Goal: Check status: Check status

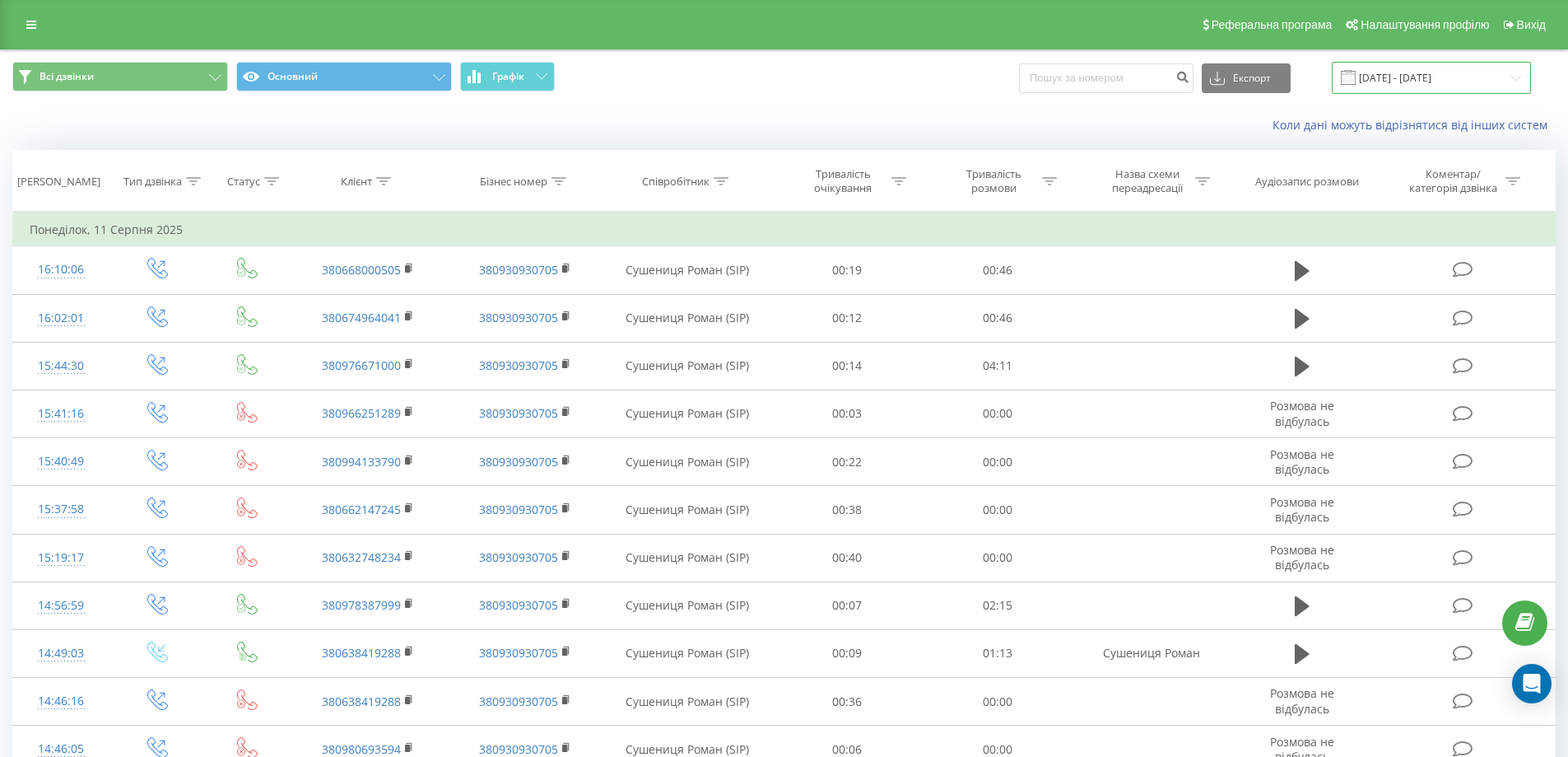
click at [1444, 75] on input "11.08.2025 - 11.08.2025" at bounding box center [1431, 78] width 199 height 32
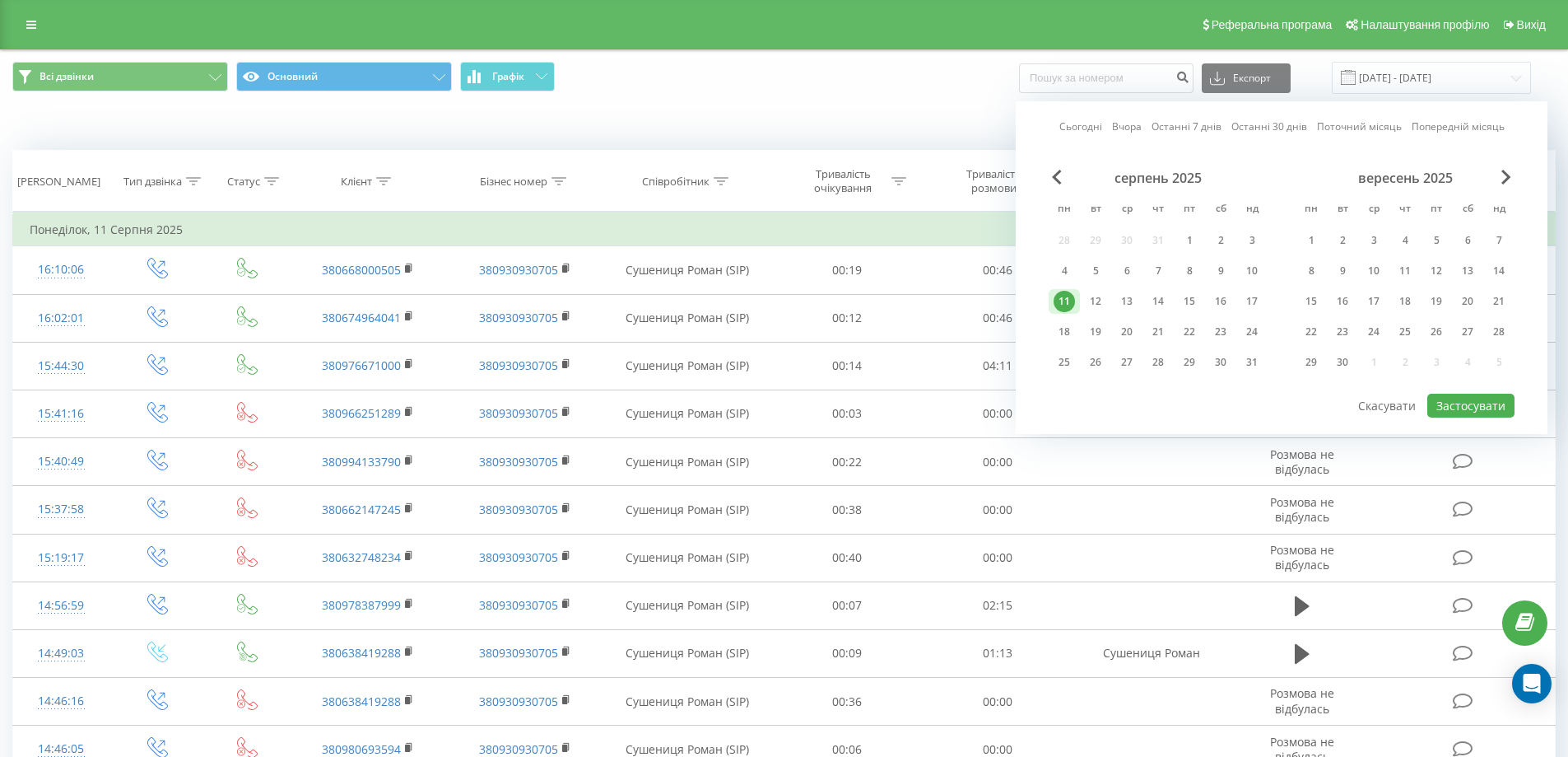
click at [1061, 302] on div "11" at bounding box center [1064, 301] width 21 height 21
click at [1477, 413] on button "Застосувати" at bounding box center [1471, 406] width 88 height 24
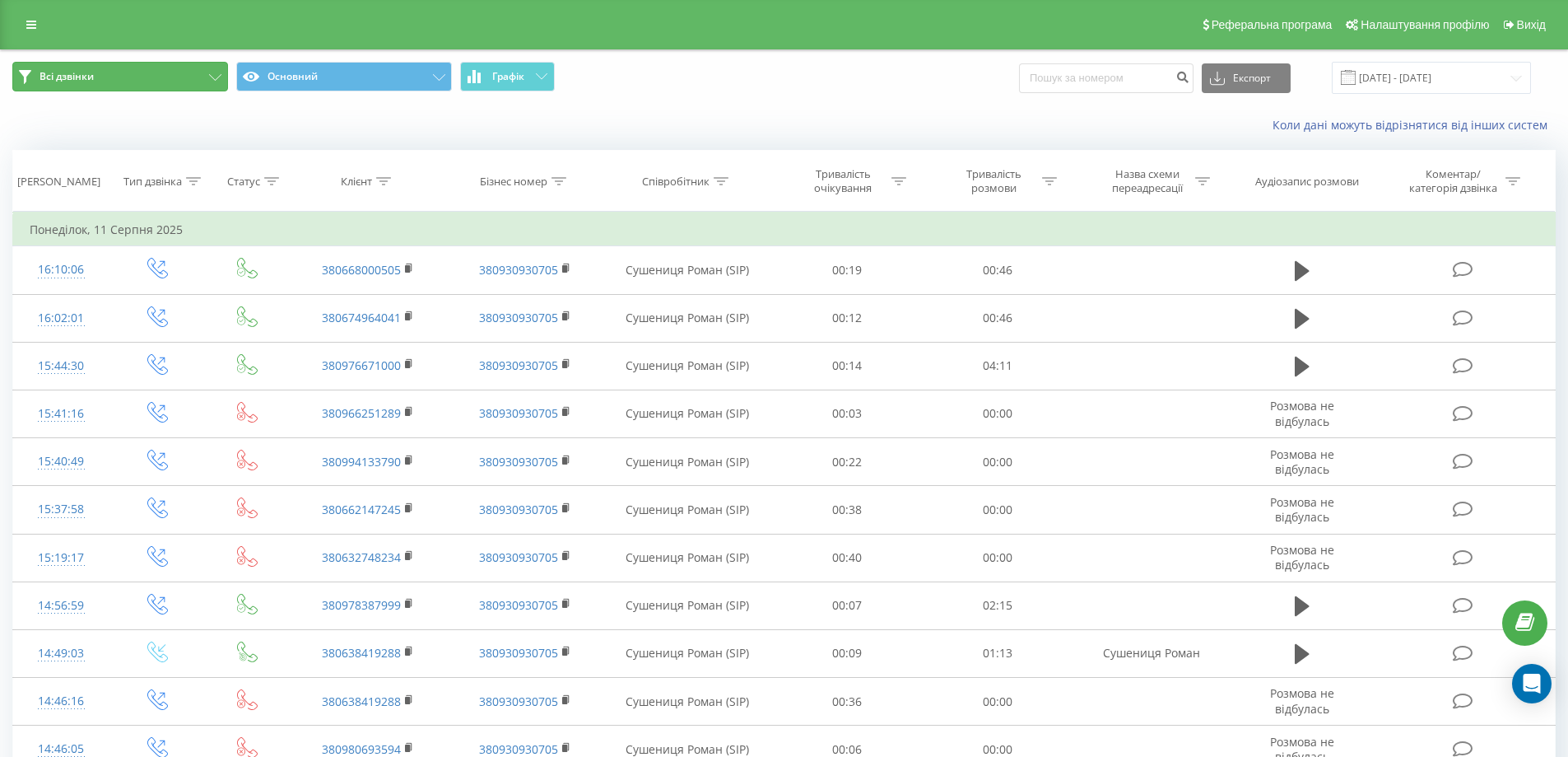
drag, startPoint x: 164, startPoint y: 80, endPoint x: 143, endPoint y: 86, distance: 21.8
click at [163, 80] on button "Всі дзвінки" at bounding box center [120, 77] width 215 height 30
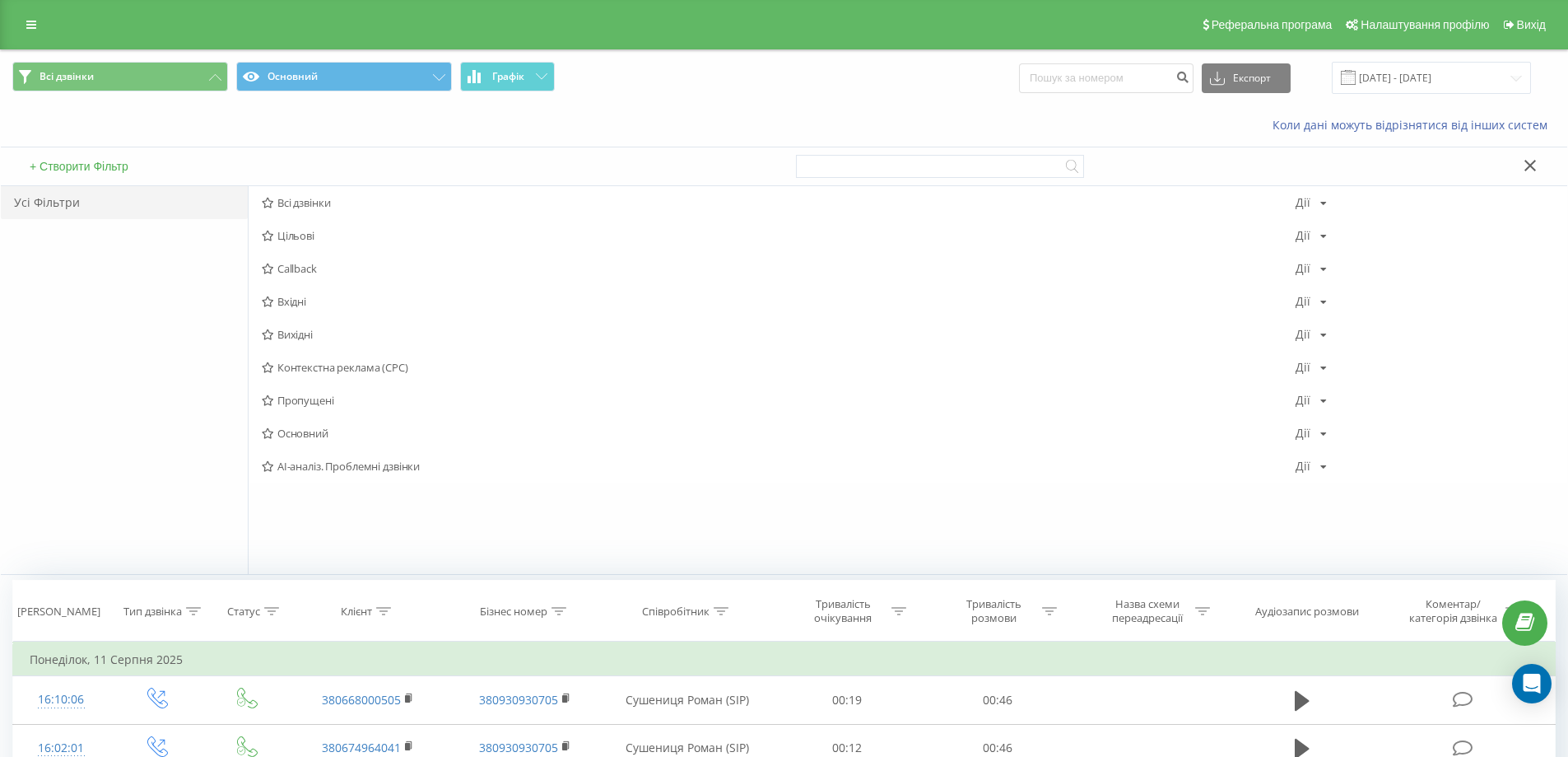
click at [141, 196] on div "Усі Фільтри" at bounding box center [125, 202] width 247 height 33
click at [159, 61] on div "Всі дзвінки Основний Графік Експорт .csv .xls .xlsx 11.08.2025 - 11.08.2025" at bounding box center [784, 77] width 1567 height 55
click at [137, 79] on button "Всі дзвінки" at bounding box center [120, 77] width 215 height 30
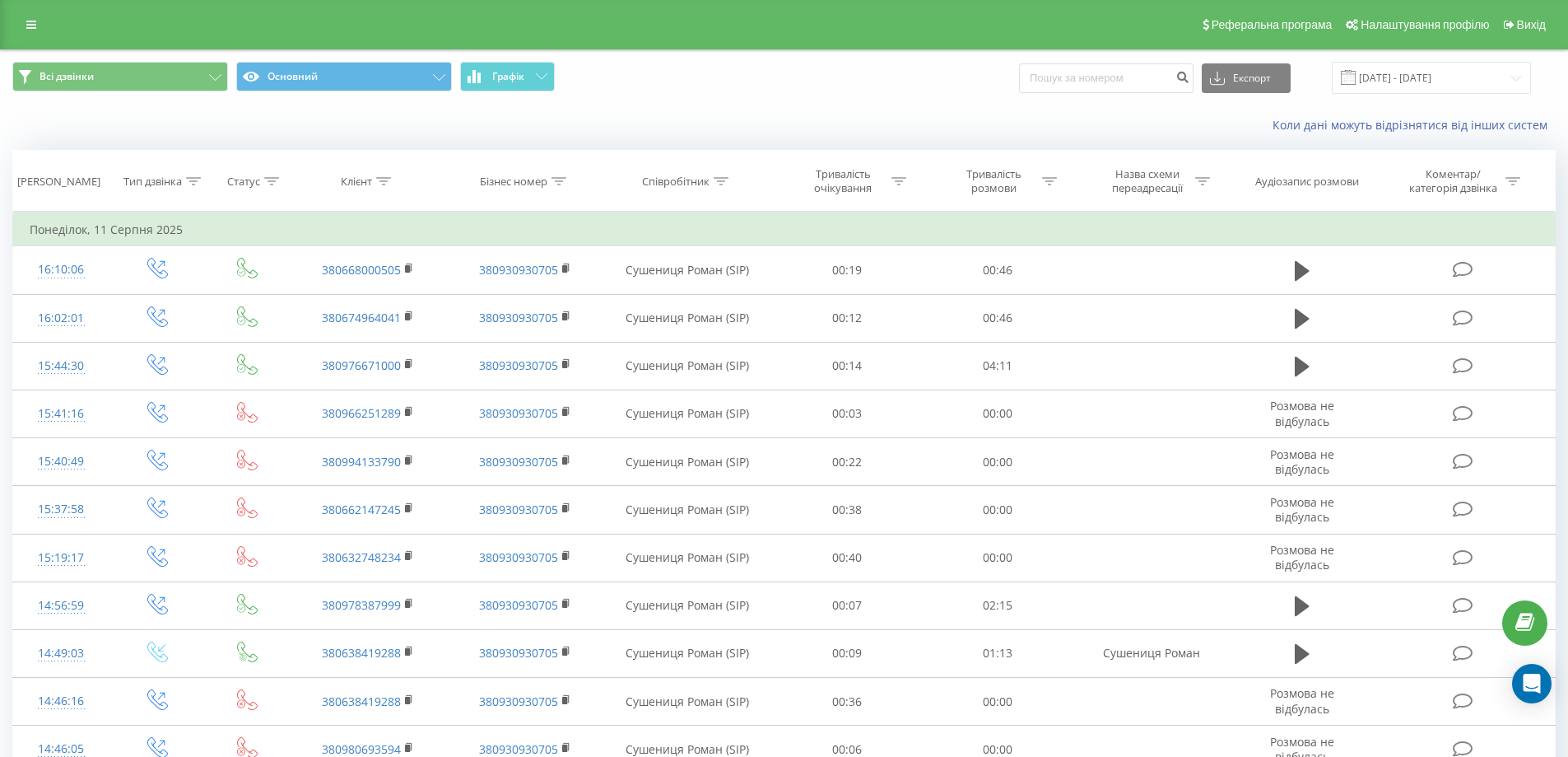
click at [23, 37] on div "Реферальна програма Налаштування профілю Вихід" at bounding box center [784, 25] width 1568 height 50
click at [24, 27] on link at bounding box center [32, 24] width 30 height 23
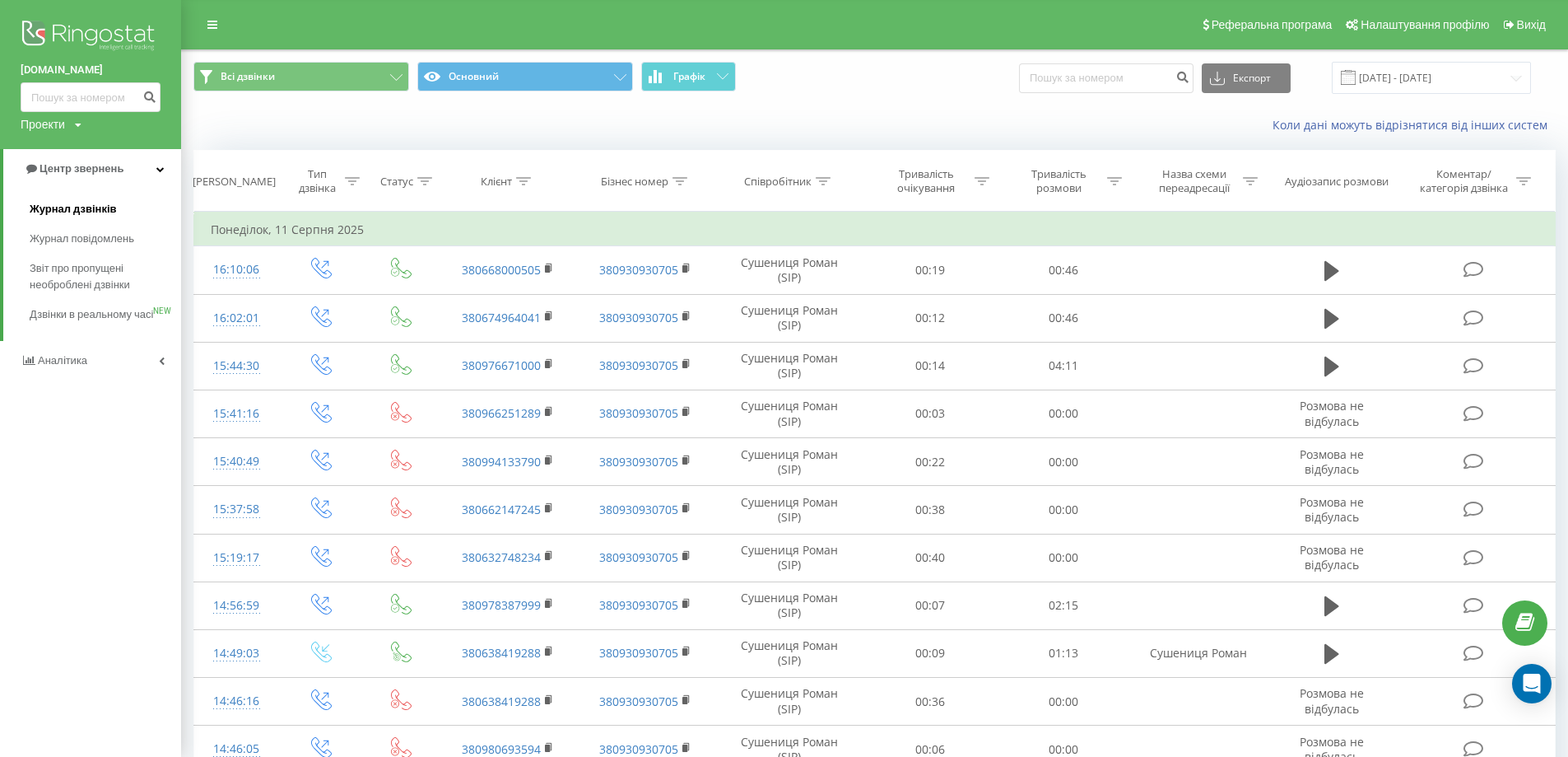
click at [100, 214] on span "Журнал дзвінків" at bounding box center [74, 209] width 88 height 17
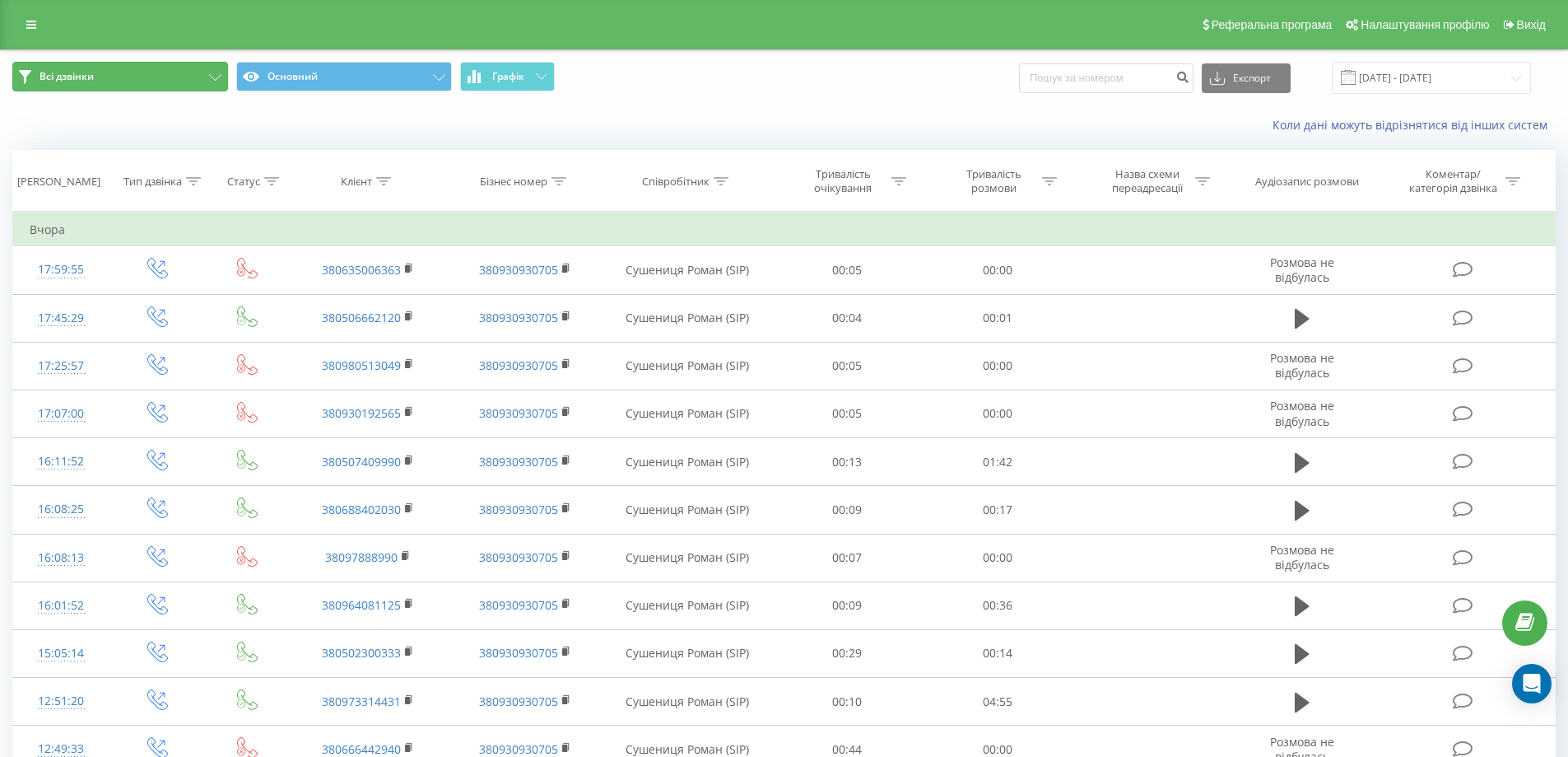
click at [187, 69] on button "Всі дзвінки" at bounding box center [120, 77] width 215 height 30
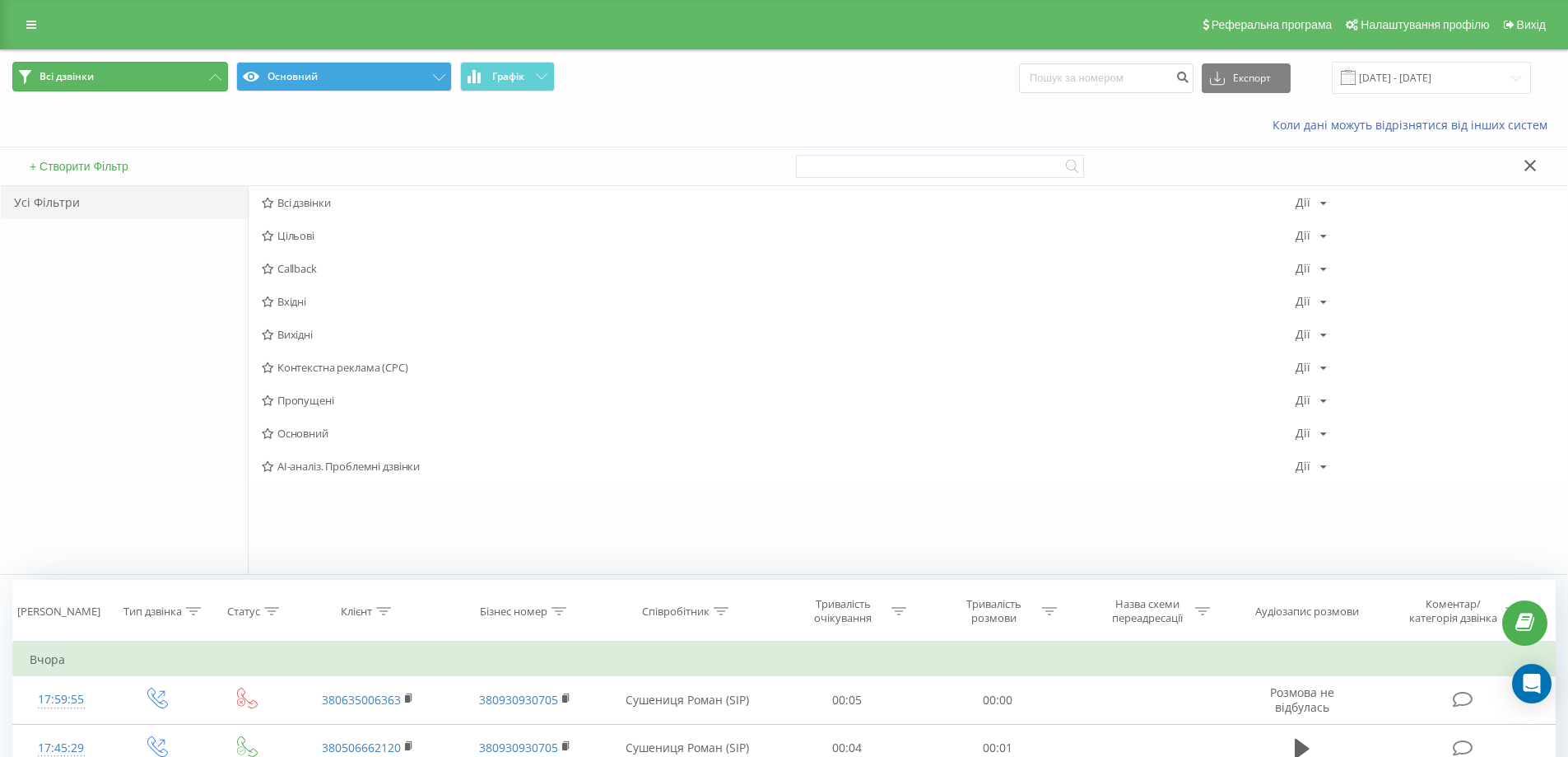
drag, startPoint x: 189, startPoint y: 71, endPoint x: 254, endPoint y: 82, distance: 65.9
click at [191, 74] on button "Всі дзвінки" at bounding box center [120, 77] width 215 height 30
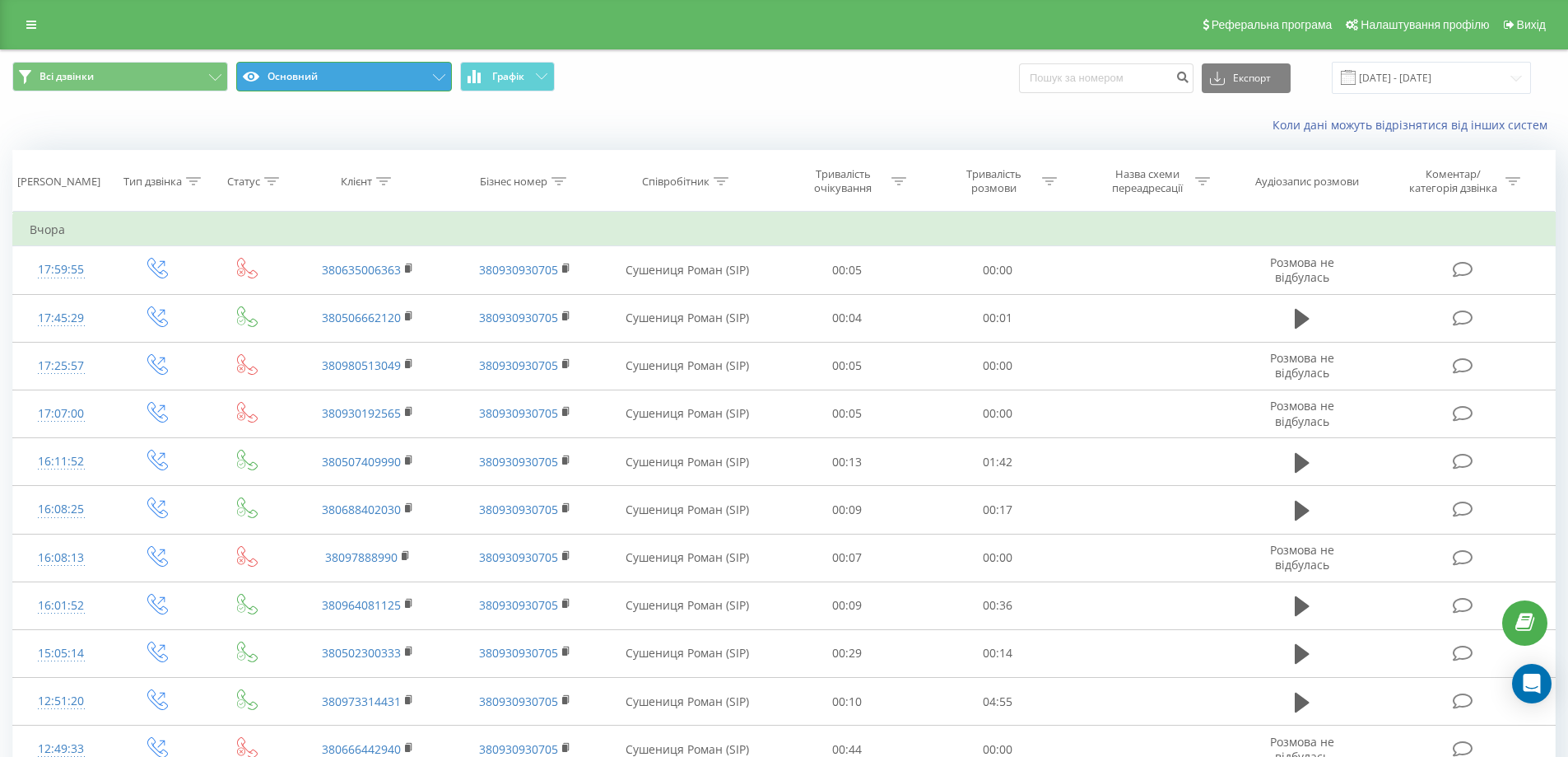
click at [341, 74] on button "Основний" at bounding box center [344, 77] width 215 height 30
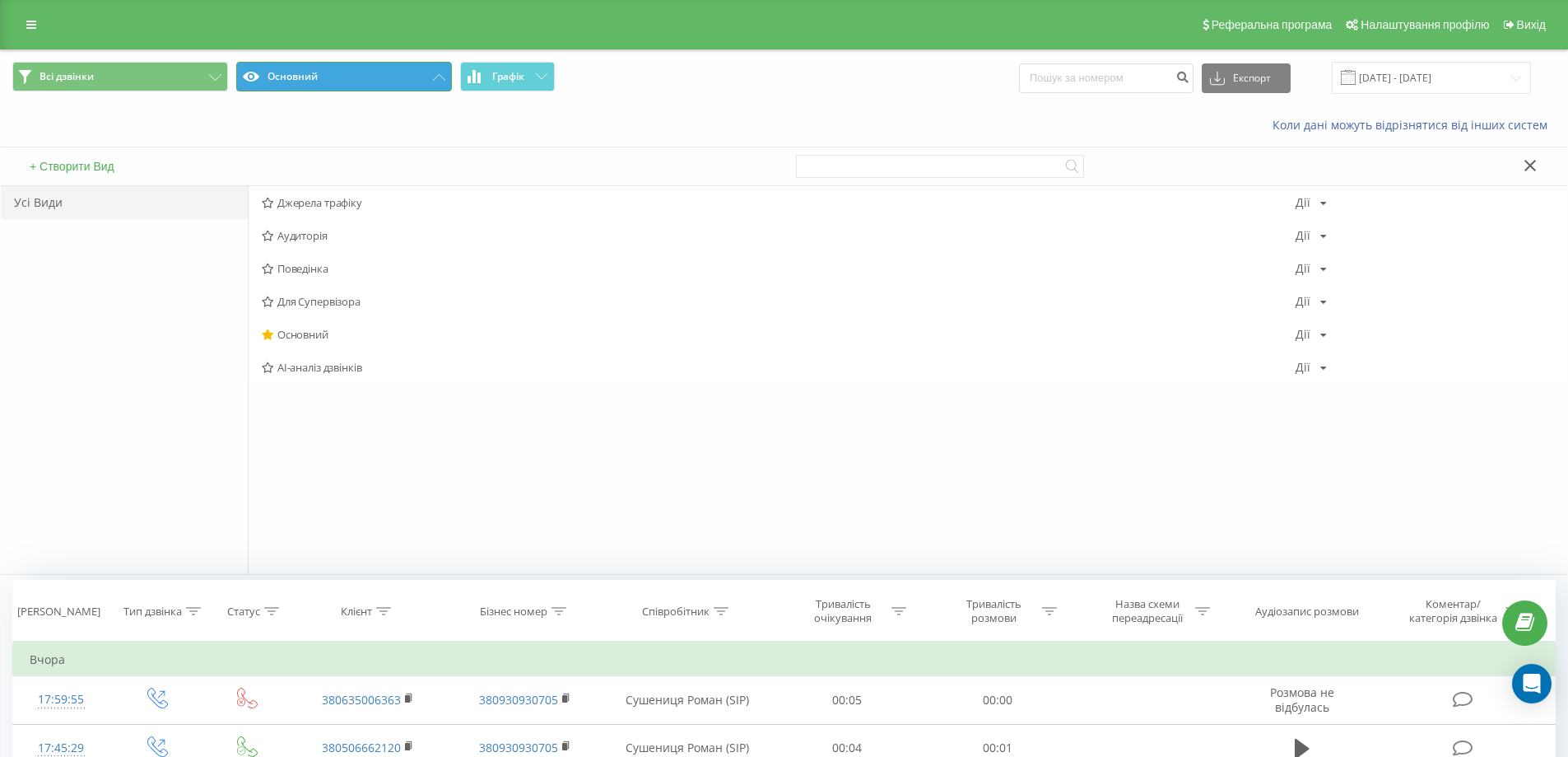
click at [341, 74] on button "Основний" at bounding box center [344, 77] width 215 height 30
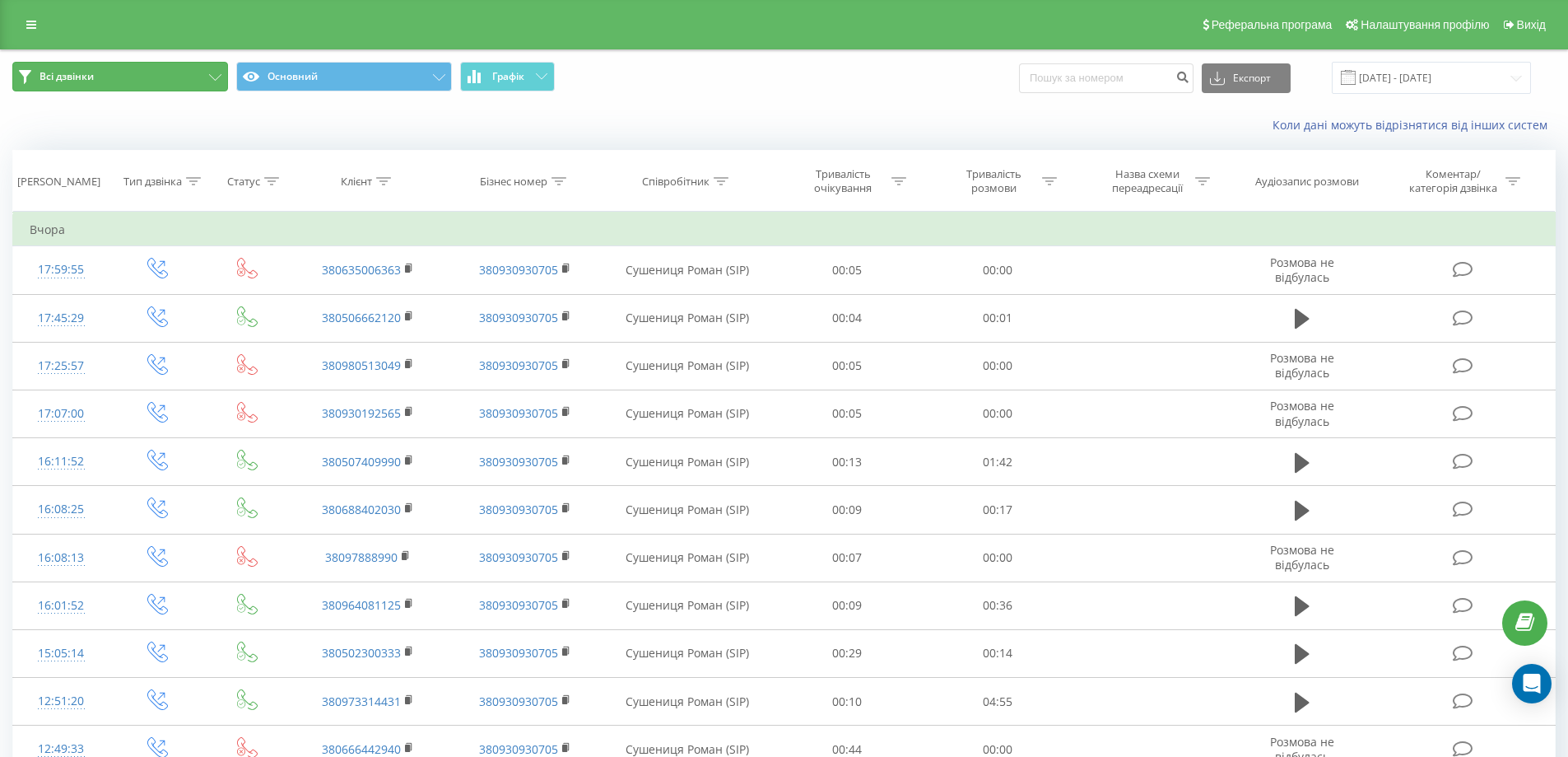
click at [140, 68] on button "Всі дзвінки" at bounding box center [120, 77] width 215 height 30
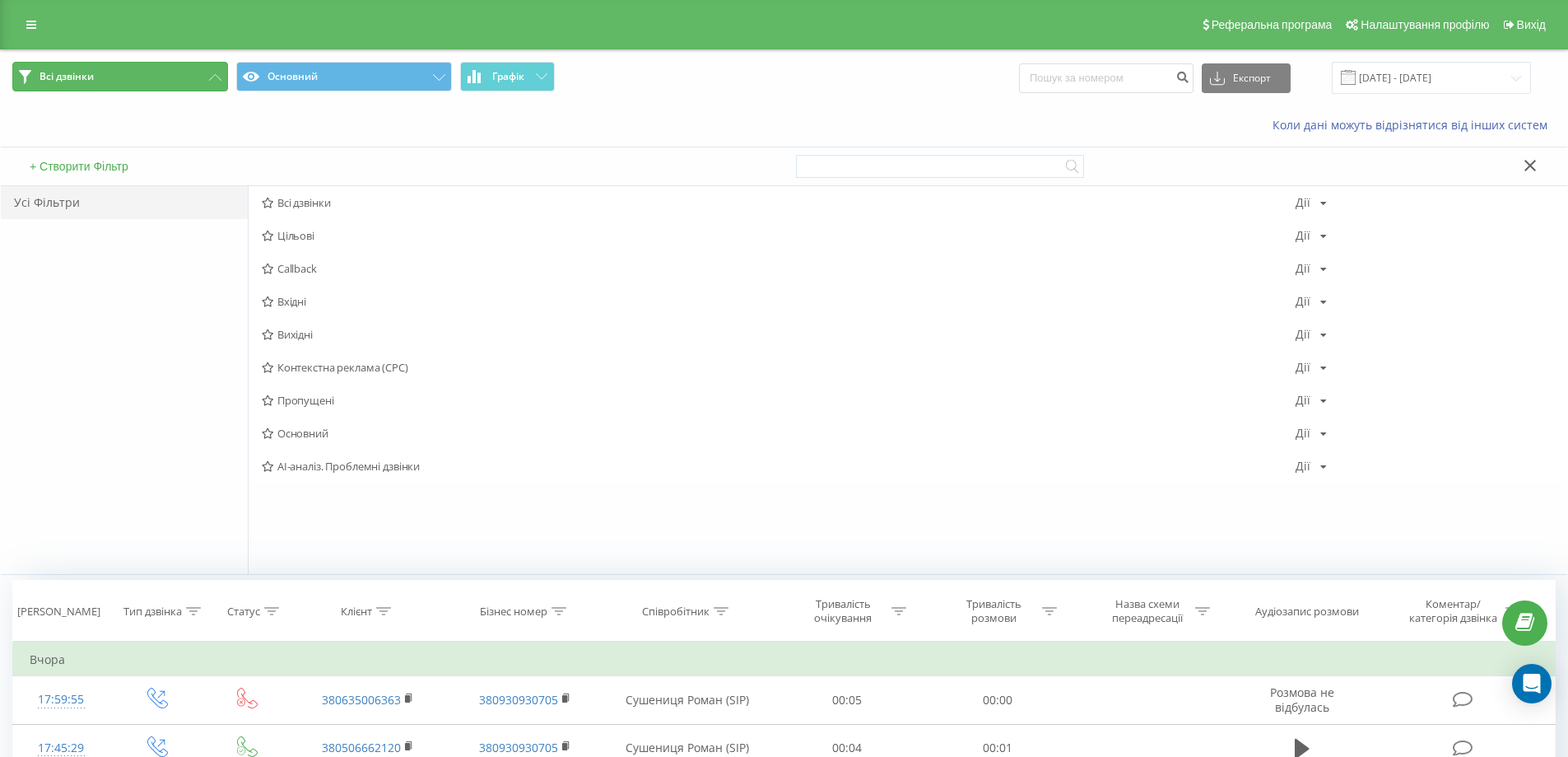
click at [125, 78] on button "Всі дзвінки" at bounding box center [120, 77] width 215 height 30
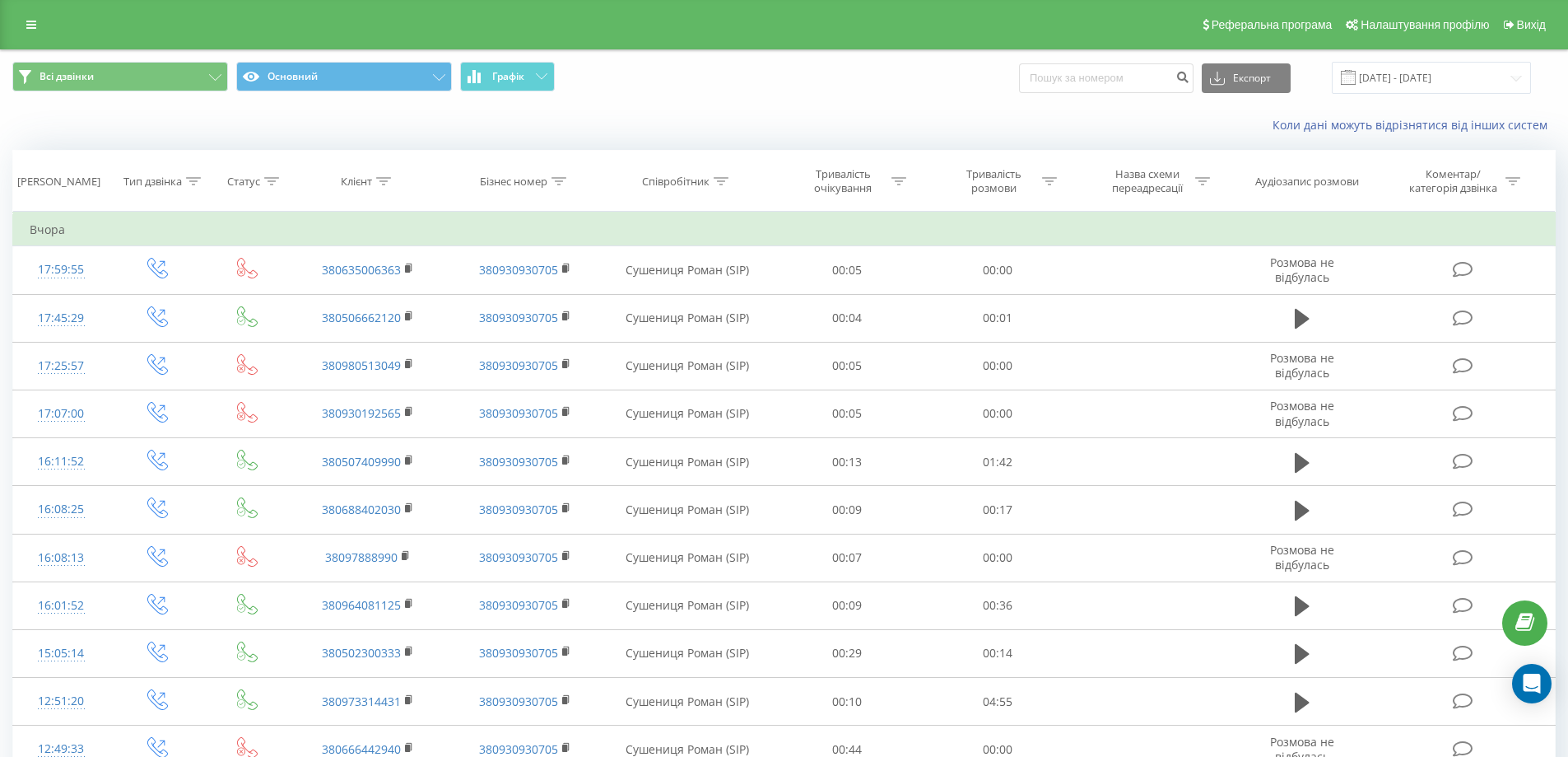
click at [12, 14] on div "Реферальна програма Налаштування профілю Вихід" at bounding box center [784, 25] width 1568 height 50
click at [24, 31] on link at bounding box center [32, 24] width 30 height 23
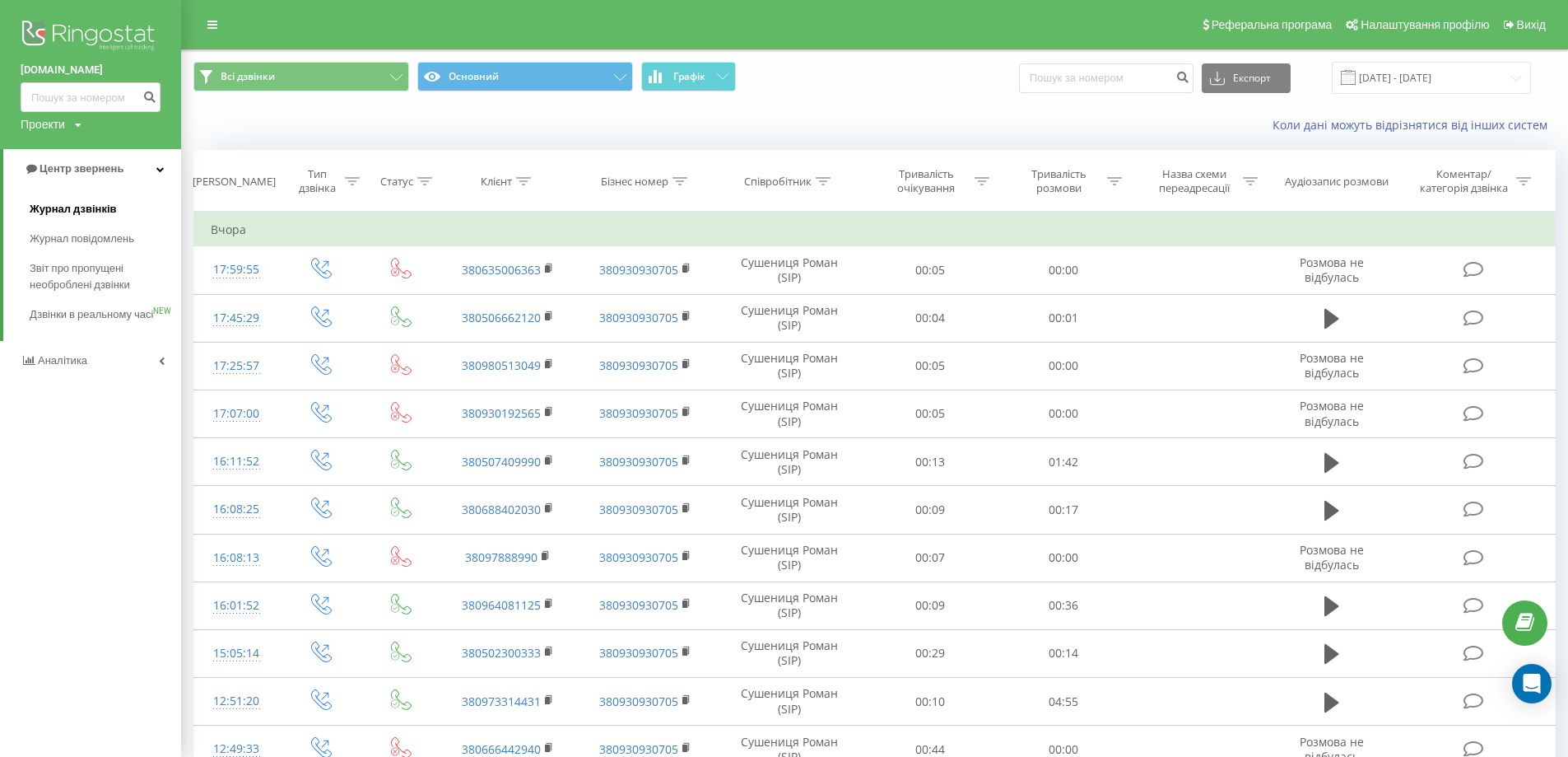
click at [89, 216] on span "Журнал дзвінків" at bounding box center [74, 209] width 88 height 17
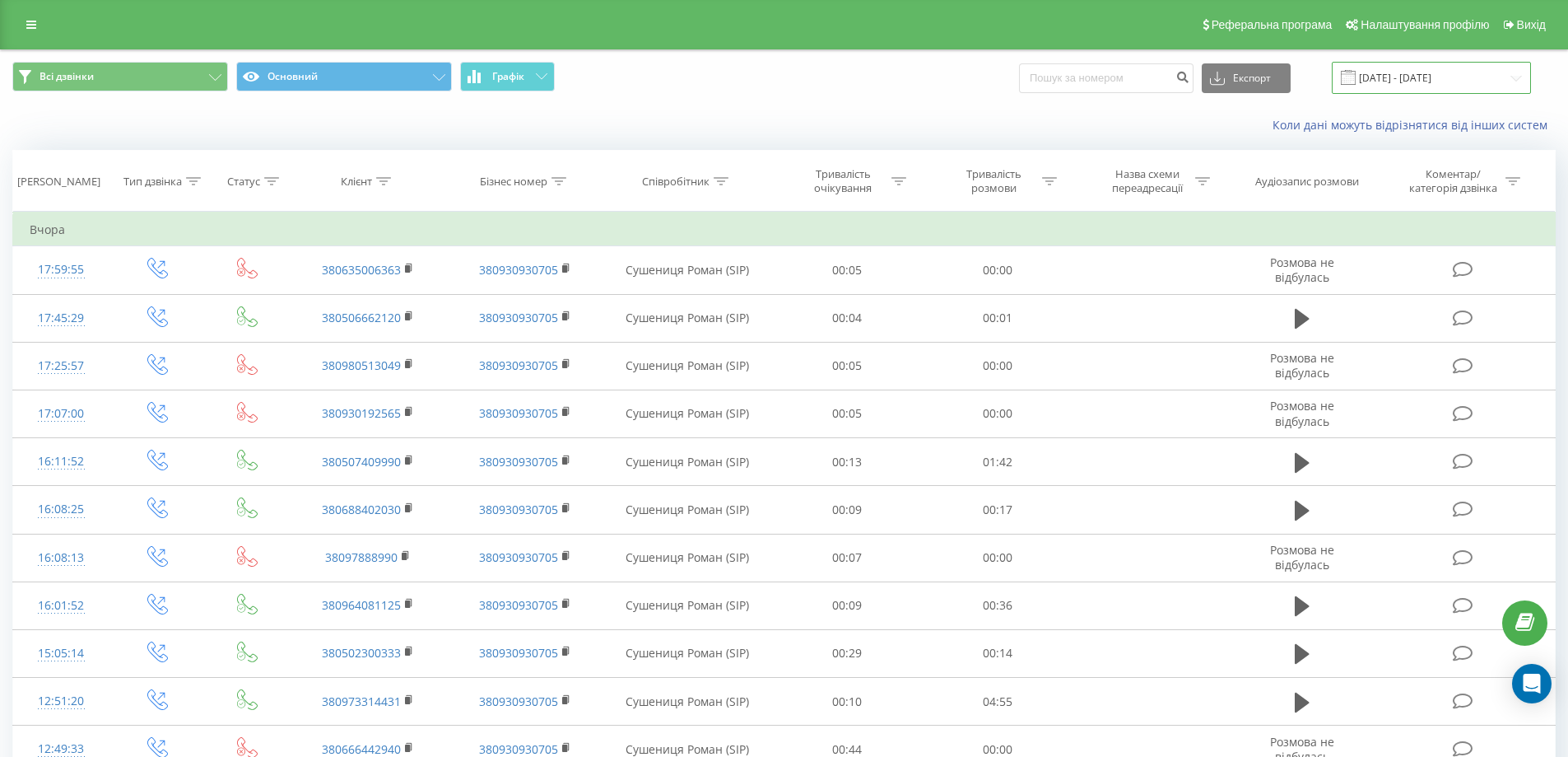
click at [1459, 78] on input "[DATE] - [DATE]" at bounding box center [1431, 78] width 199 height 32
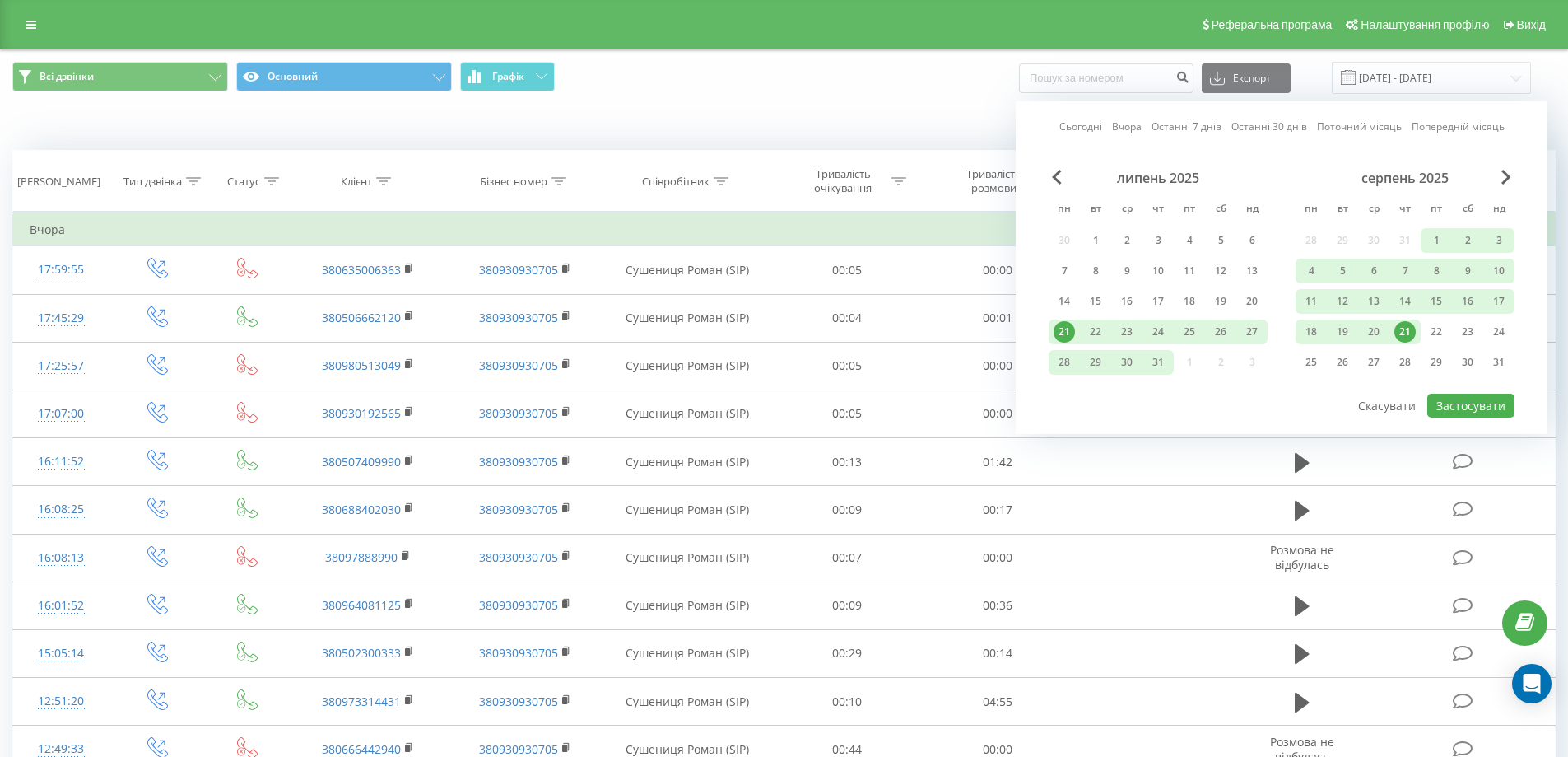
click at [1407, 333] on div "21" at bounding box center [1405, 331] width 21 height 21
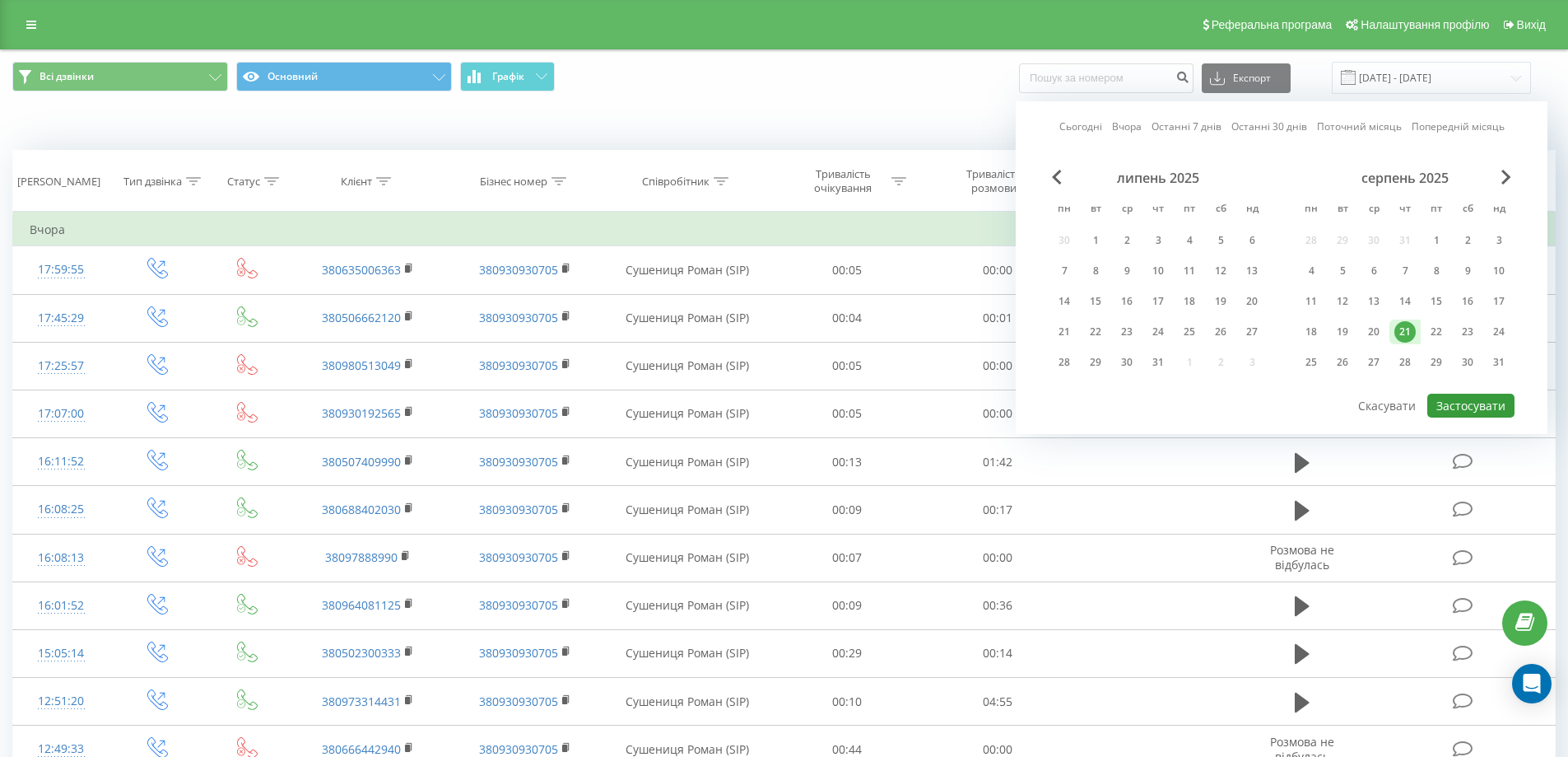
click at [1468, 399] on button "Застосувати" at bounding box center [1471, 406] width 88 height 24
type input "21.08.2025 - 21.08.2025"
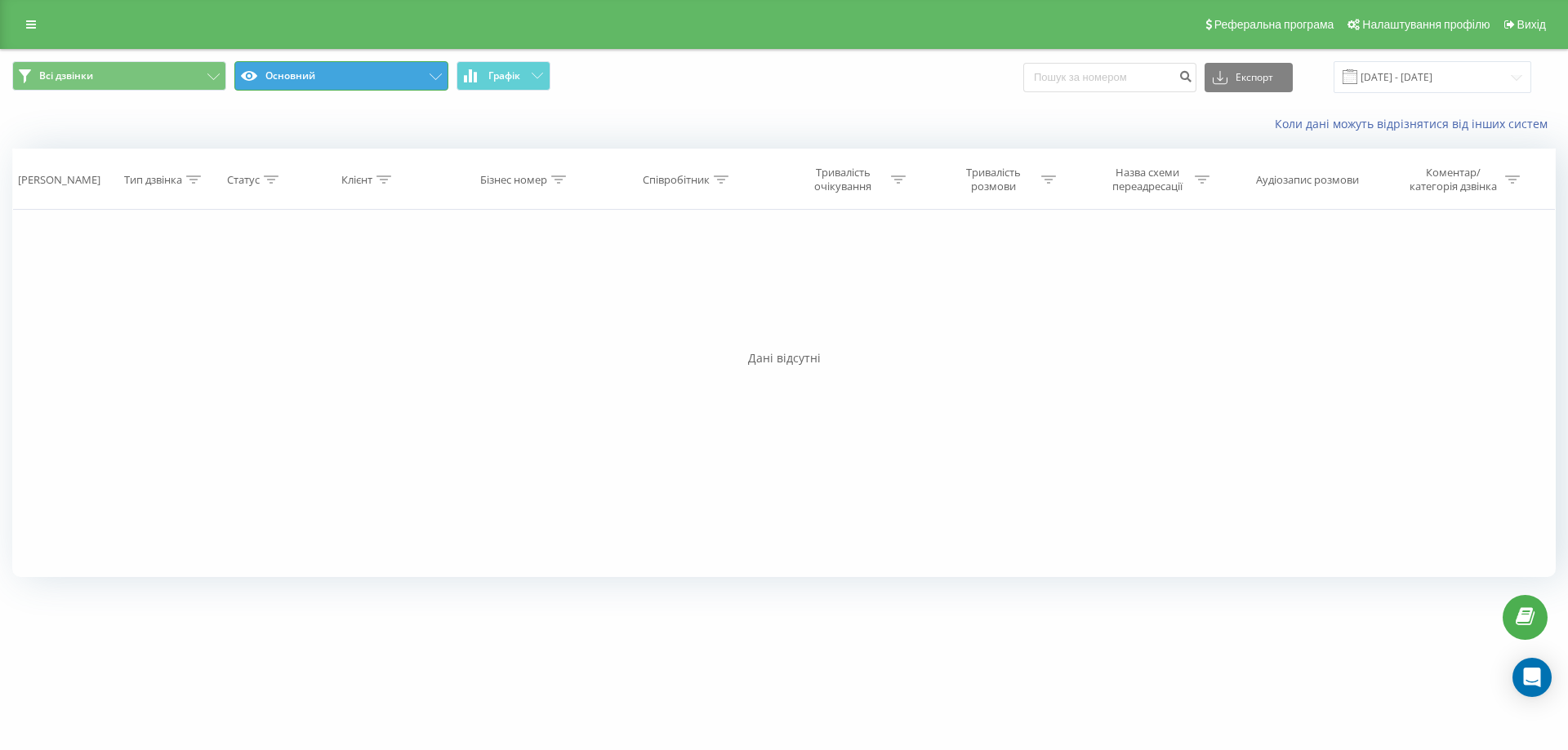
click at [434, 78] on icon at bounding box center [435, 76] width 12 height 7
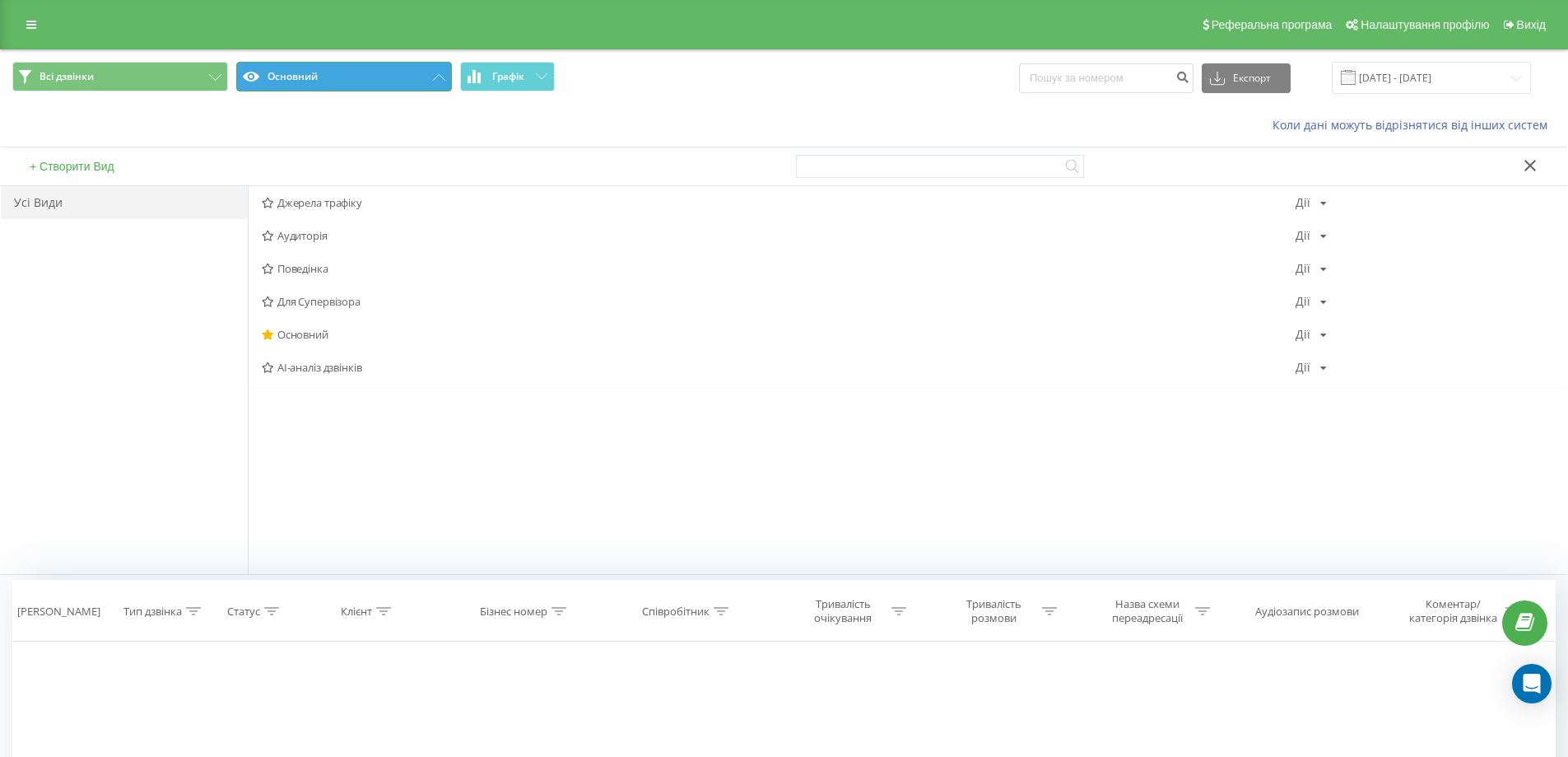
click at [433, 73] on button "Основний" at bounding box center [344, 77] width 215 height 30
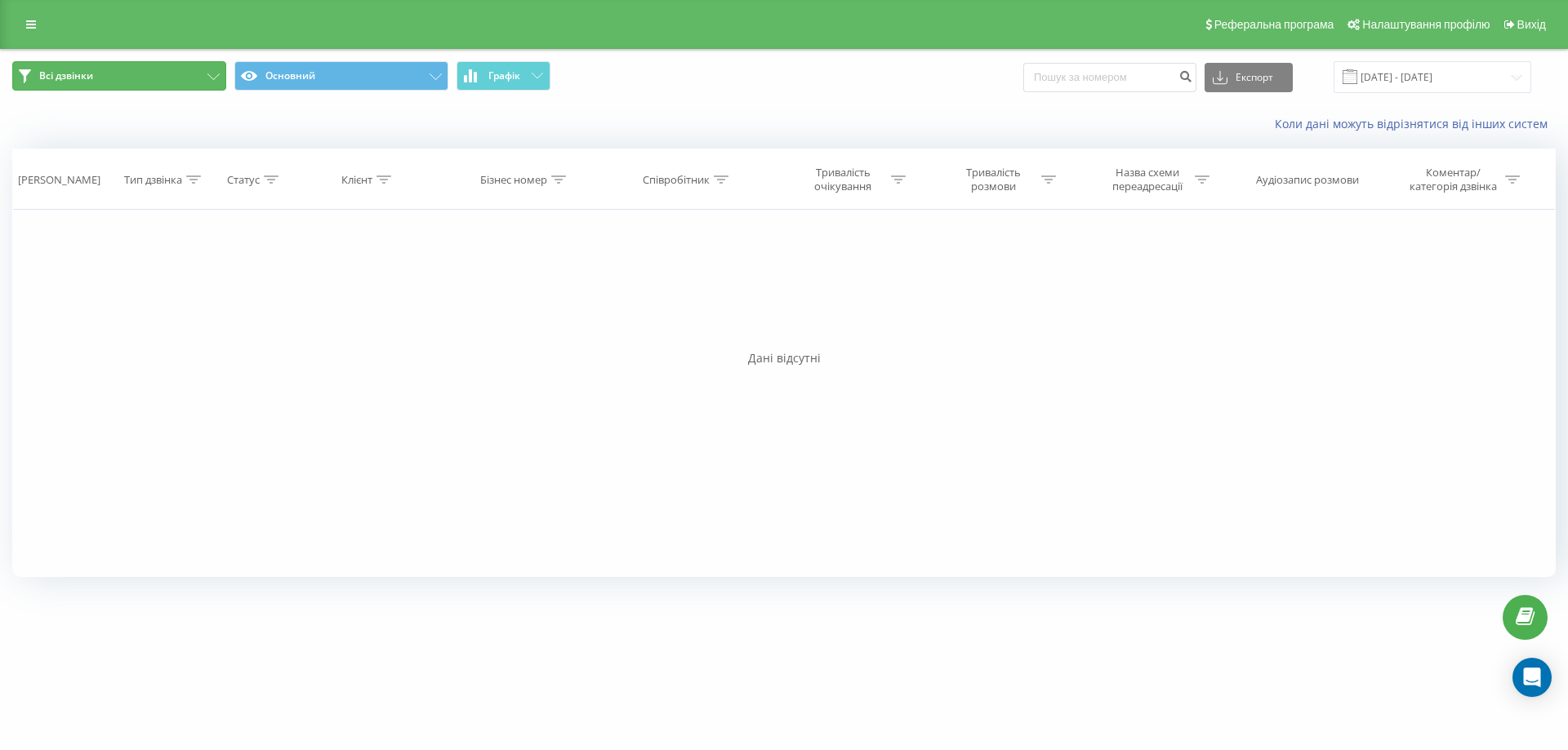
click at [71, 81] on span "Всі дзвінки" at bounding box center [66, 75] width 54 height 13
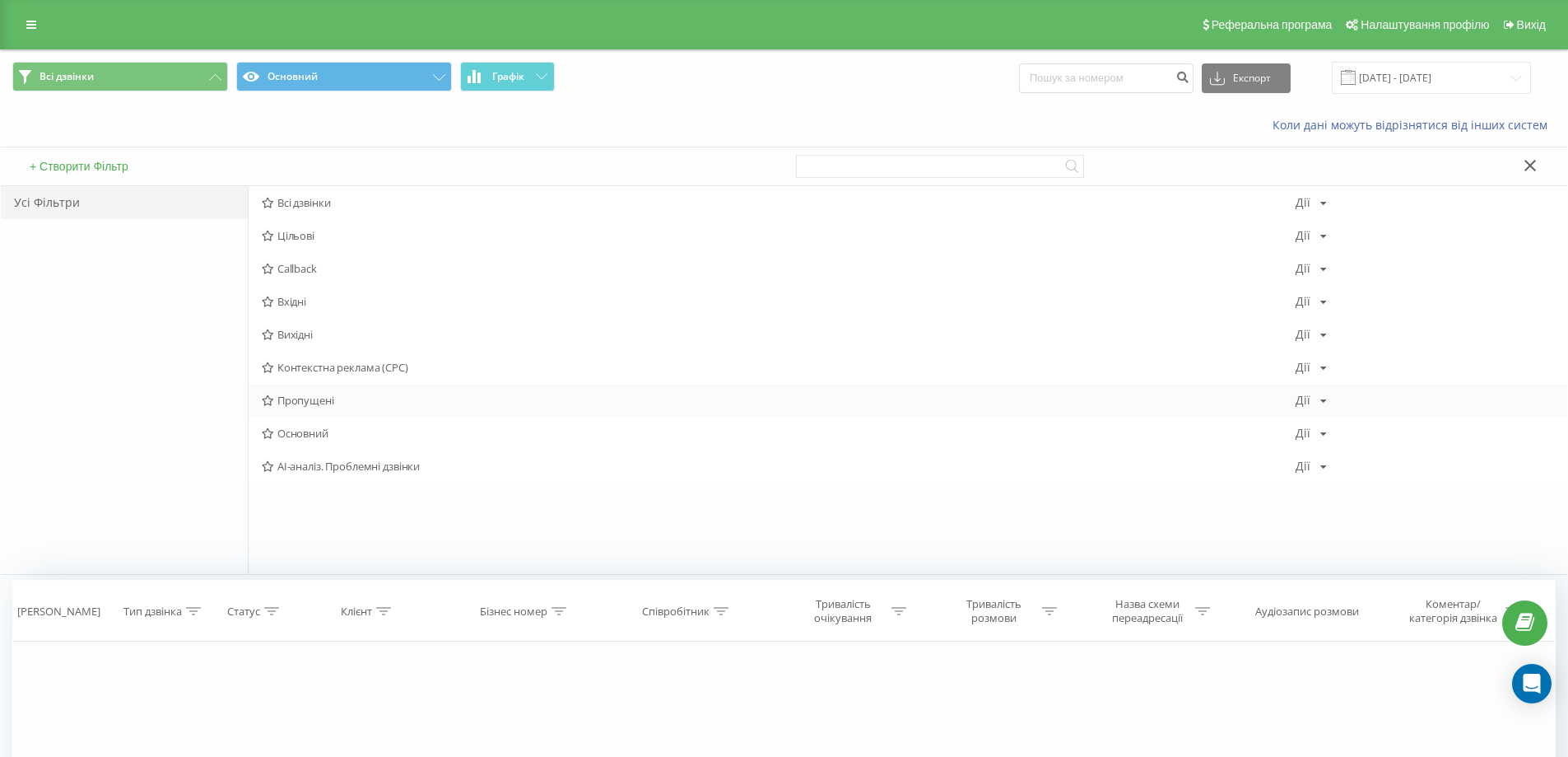
click at [343, 414] on div "Пропущені Дії Редагувати Копіювати Видалити За замовчуванням Поділитися" at bounding box center [907, 400] width 1319 height 33
click at [1149, 416] on div "Пропущені Дії Редагувати Копіювати Видалити За замовчуванням Поділитися" at bounding box center [907, 400] width 1319 height 33
click at [1140, 404] on span "Пропущені" at bounding box center [779, 401] width 1034 height 12
